Goal: Task Accomplishment & Management: Complete application form

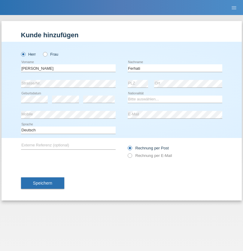
type input "Ferhati"
select select "DE"
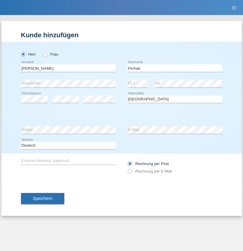
select select "C"
select select "14"
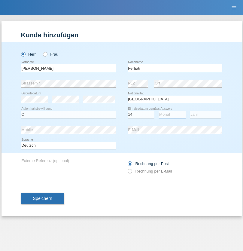
select select "02"
select select "2021"
select select "en"
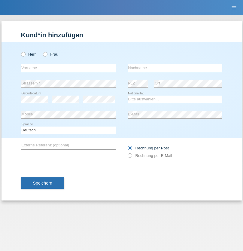
radio input "true"
click at [68, 68] on input "text" at bounding box center [68, 68] width 95 height 8
type input "firat"
click at [175, 68] on input "text" at bounding box center [175, 68] width 95 height 8
type input "kara"
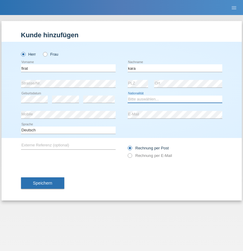
select select "CH"
radio input "true"
click at [68, 68] on input "text" at bounding box center [68, 68] width 95 height 8
type input "Bogdan"
click at [175, 68] on input "text" at bounding box center [175, 68] width 95 height 8
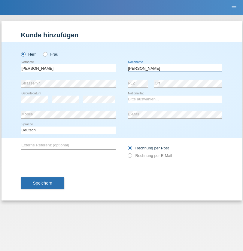
type input "Cristian"
select select "RO"
select select "C"
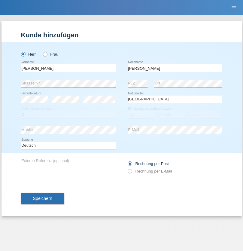
select select "11"
select select "02"
select select "2011"
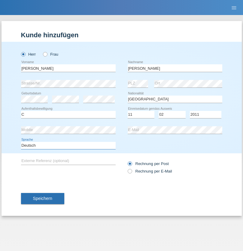
select select "en"
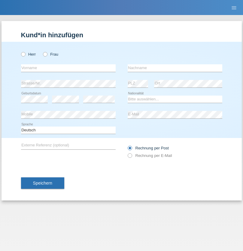
radio input "true"
click at [68, 68] on input "text" at bounding box center [68, 68] width 95 height 8
type input "Hasan"
click at [175, 68] on input "text" at bounding box center [175, 68] width 95 height 8
type input "Ymeri"
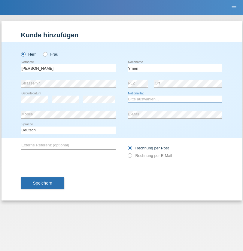
select select "XK"
select select "C"
select select "21"
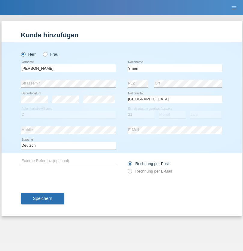
select select "03"
select select "1991"
